Goal: Task Accomplishment & Management: Complete application form

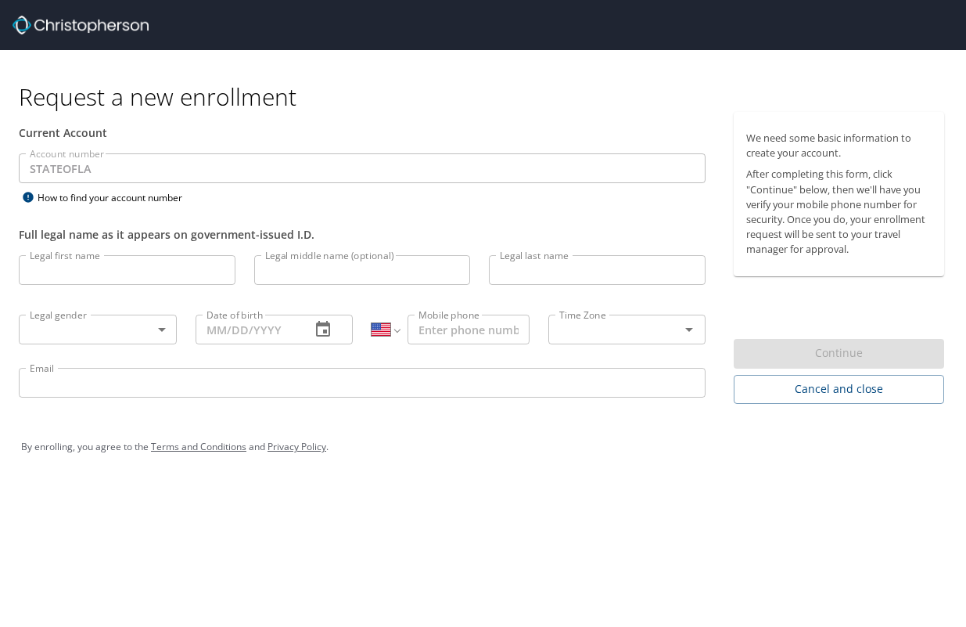
select select "US"
click at [181, 272] on input "Legal first name" at bounding box center [127, 270] width 217 height 30
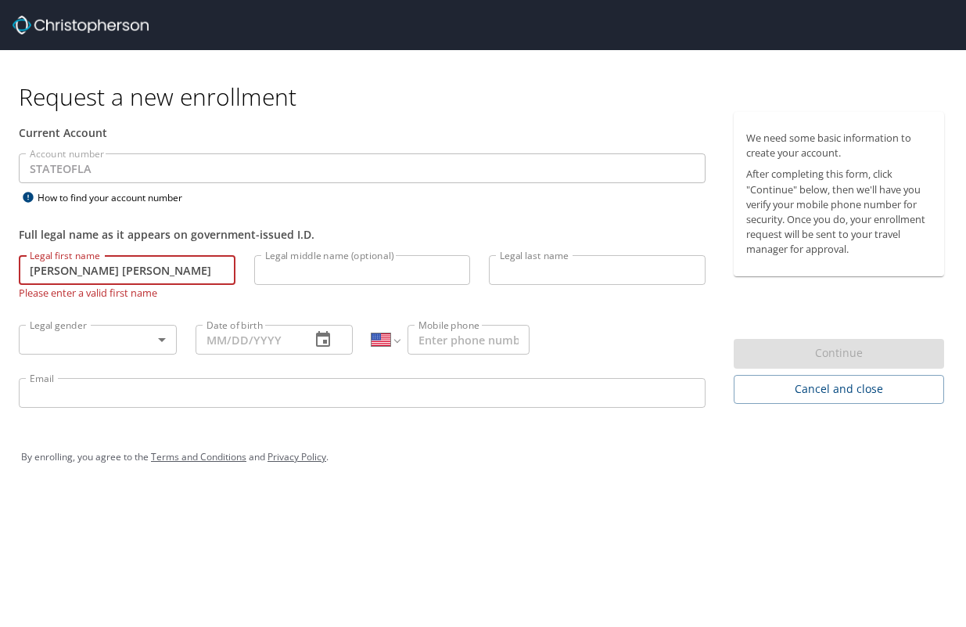
type input "[PERSON_NAME] [PERSON_NAME]"
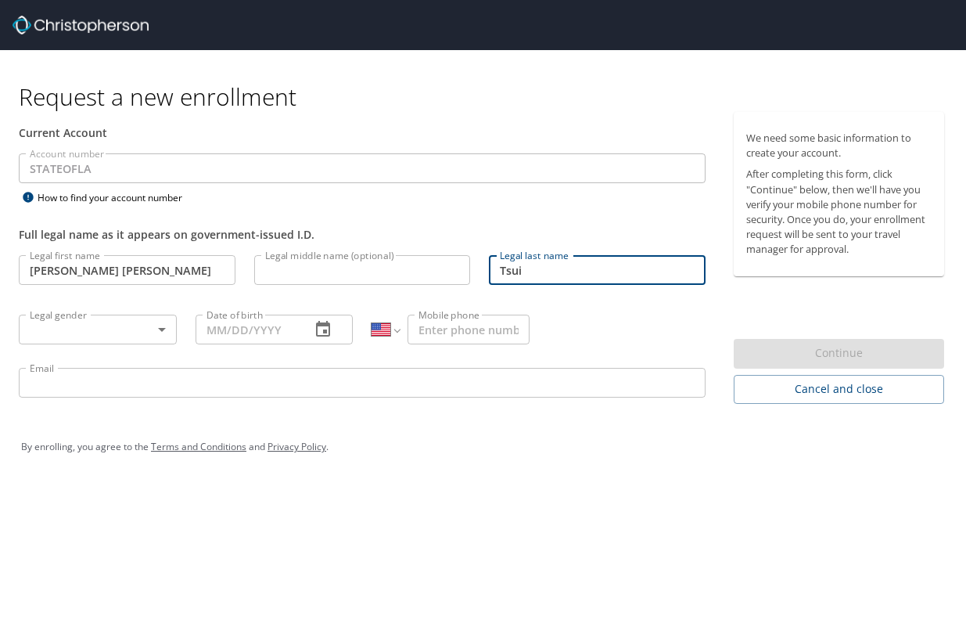
type input "Tsui"
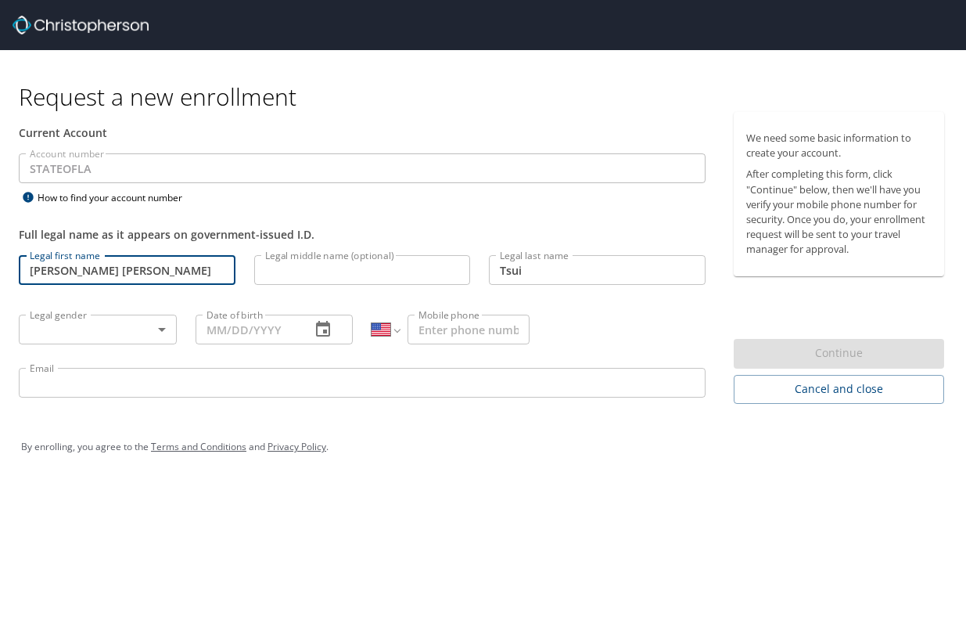
drag, startPoint x: 68, startPoint y: 269, endPoint x: 197, endPoint y: 274, distance: 129.1
click at [197, 274] on input "[PERSON_NAME] [PERSON_NAME]" at bounding box center [127, 270] width 217 height 30
type input "[PERSON_NAME]"
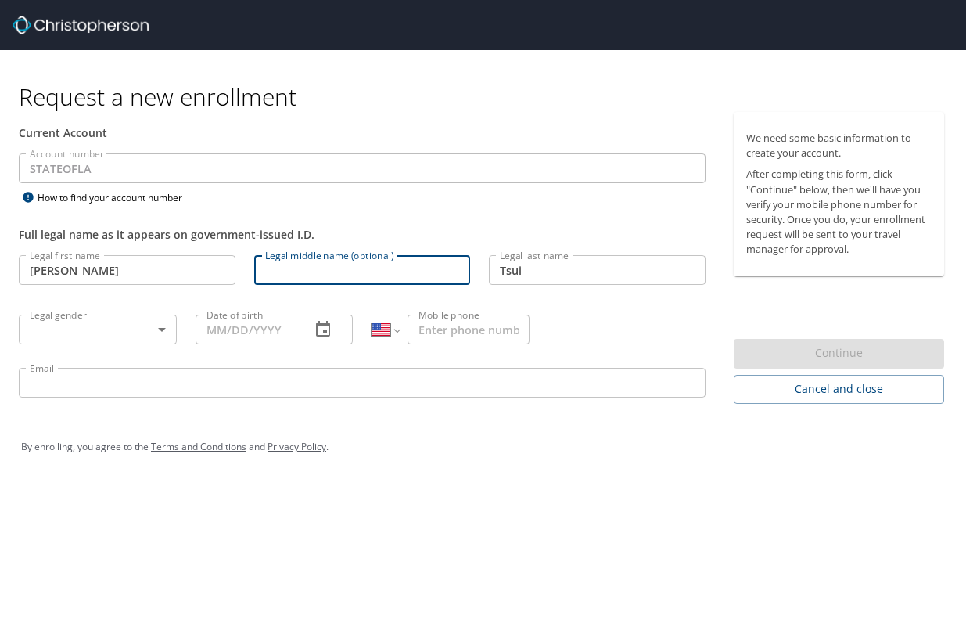
click at [318, 267] on input "Legal middle name (optional)" at bounding box center [362, 270] width 217 height 30
type input "[PERSON_NAME]"
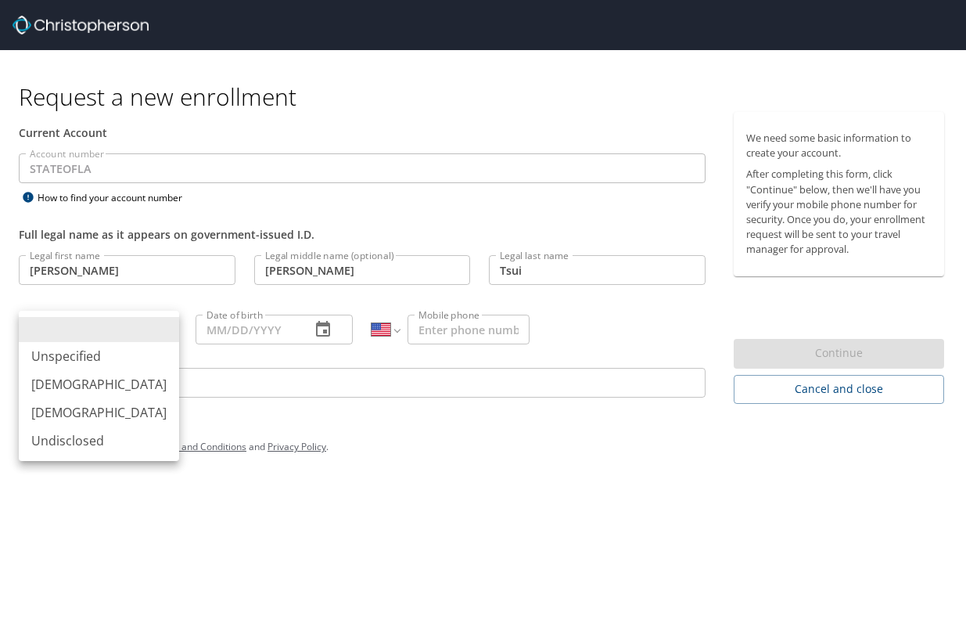
click at [146, 332] on body "Request a new enrollment Current Account Account number STATEOFLA Account numbe…" at bounding box center [483, 313] width 966 height 627
click at [116, 408] on li "[DEMOGRAPHIC_DATA]" at bounding box center [99, 412] width 160 height 28
type input "[DEMOGRAPHIC_DATA]"
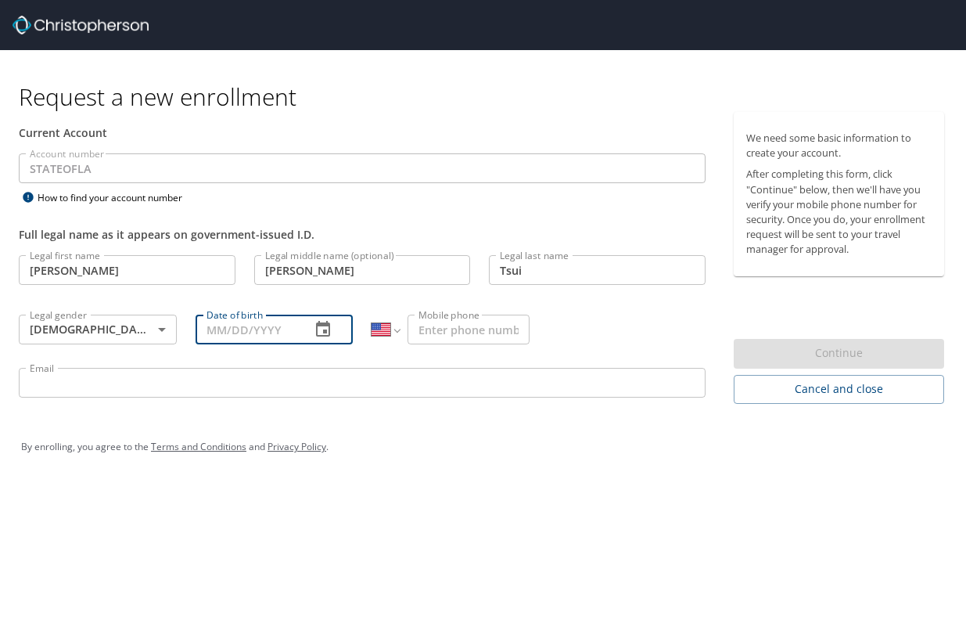
click at [217, 331] on input "Date of birth" at bounding box center [247, 329] width 103 height 30
type input "[DATE]"
click at [230, 379] on input "Email" at bounding box center [362, 383] width 687 height 30
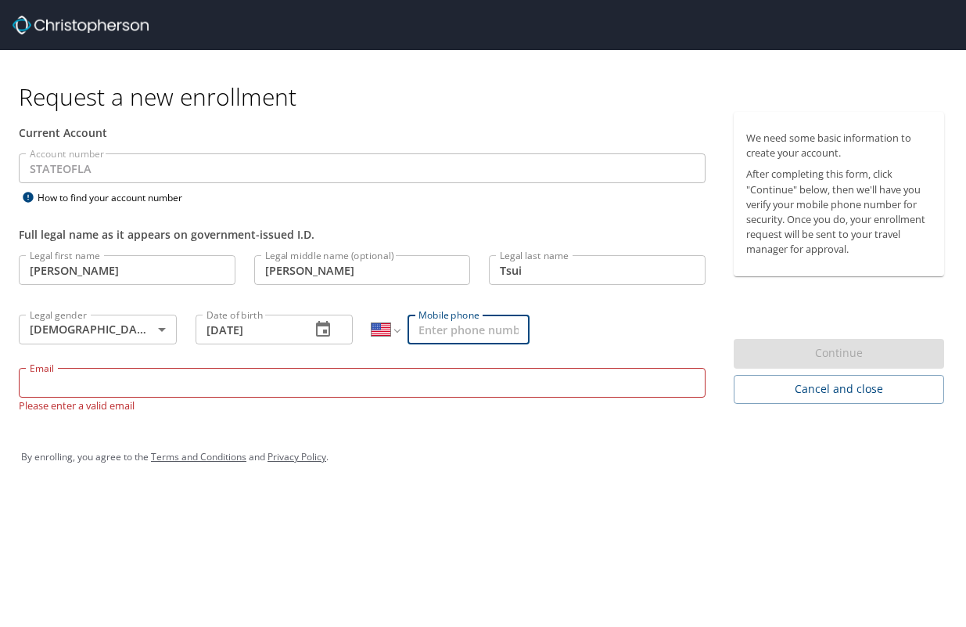
click at [460, 339] on input "Mobile phone" at bounding box center [469, 329] width 122 height 30
type input "[PHONE_NUMBER]"
click at [419, 369] on input "Email" at bounding box center [362, 383] width 687 height 30
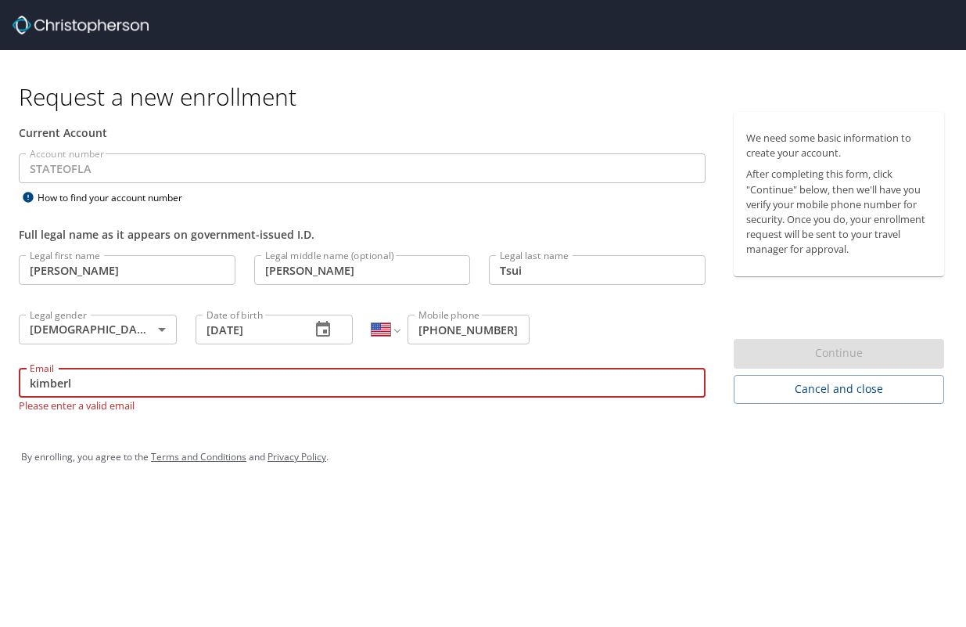
type input "[PERSON_NAME][EMAIL_ADDRESS][PERSON_NAME][DOMAIN_NAME]"
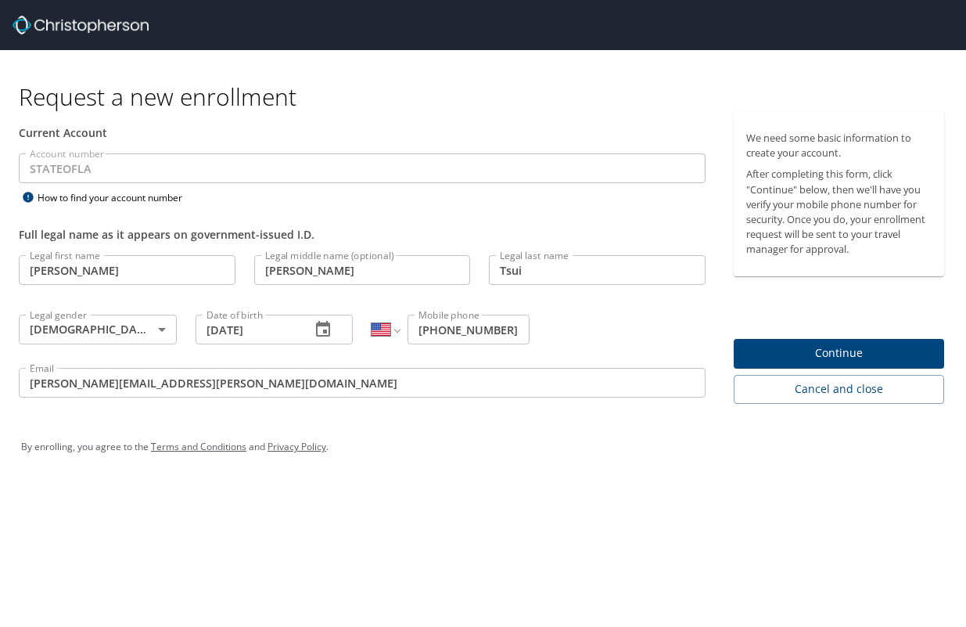
click at [551, 487] on div "Request a new enrollment Current Account Account number STATEOFLA Account numbe…" at bounding box center [483, 313] width 966 height 627
click at [850, 354] on span "Continue" at bounding box center [838, 353] width 185 height 20
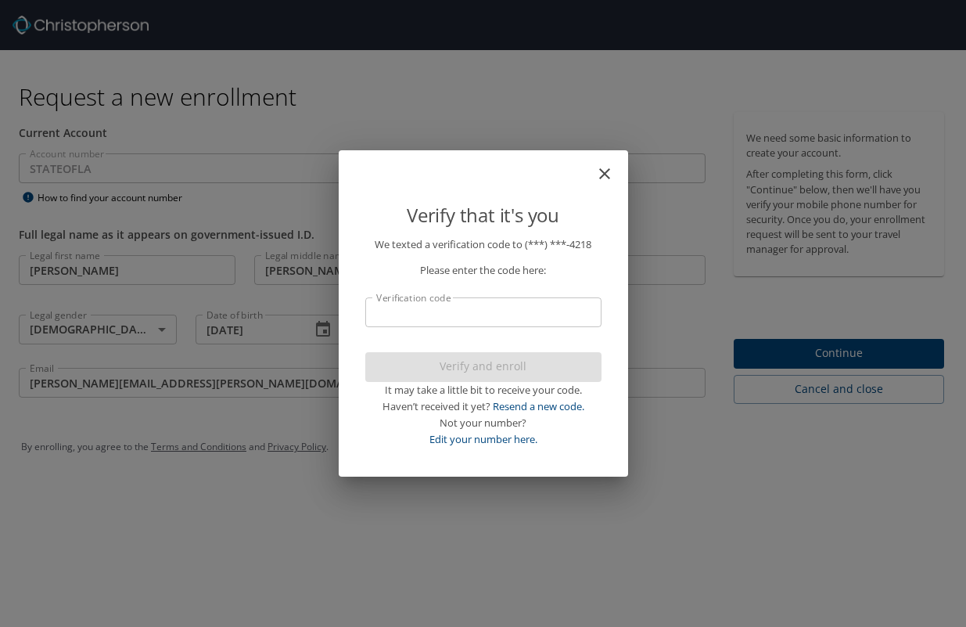
click at [576, 321] on input "Verification code" at bounding box center [483, 312] width 236 height 30
type input "73217"
